Goal: Task Accomplishment & Management: Manage account settings

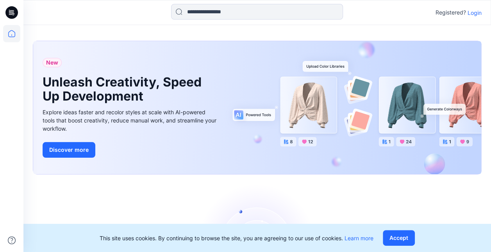
click at [474, 12] on p "Login" at bounding box center [475, 13] width 14 height 8
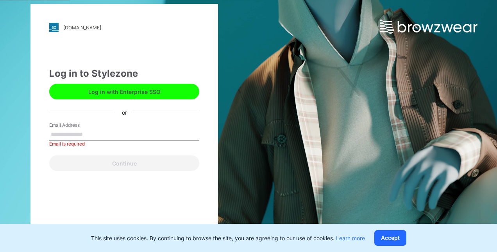
click at [159, 85] on button "Log in with Enterprise SSO" at bounding box center [124, 92] width 150 height 16
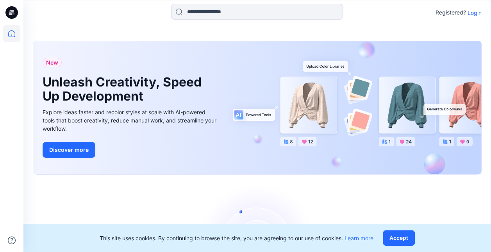
click at [472, 11] on p "Login" at bounding box center [475, 13] width 14 height 8
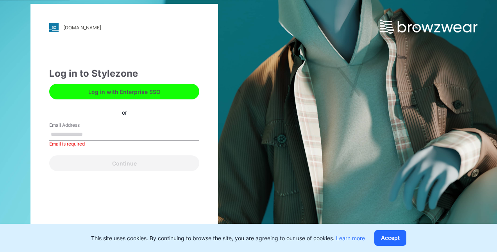
click at [173, 91] on button "Log in with Enterprise SSO" at bounding box center [124, 92] width 150 height 16
